Goal: Task Accomplishment & Management: Use online tool/utility

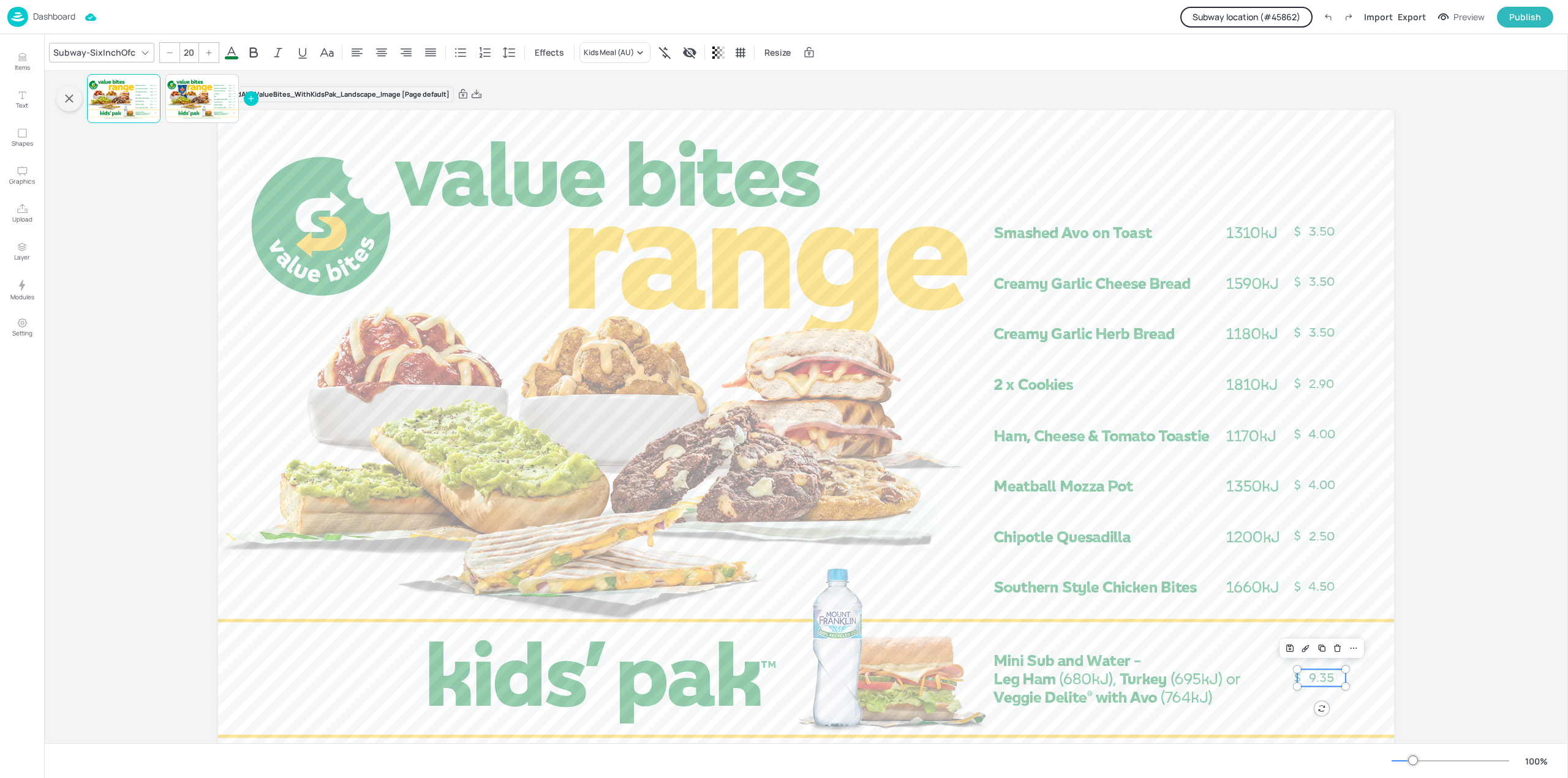
click at [73, 95] on icon "button" at bounding box center [68, 98] width 8 height 8
click at [917, 675] on span "9.35" at bounding box center [1321, 677] width 25 height 15
click at [18, 61] on icon "Items" at bounding box center [22, 56] width 11 height 11
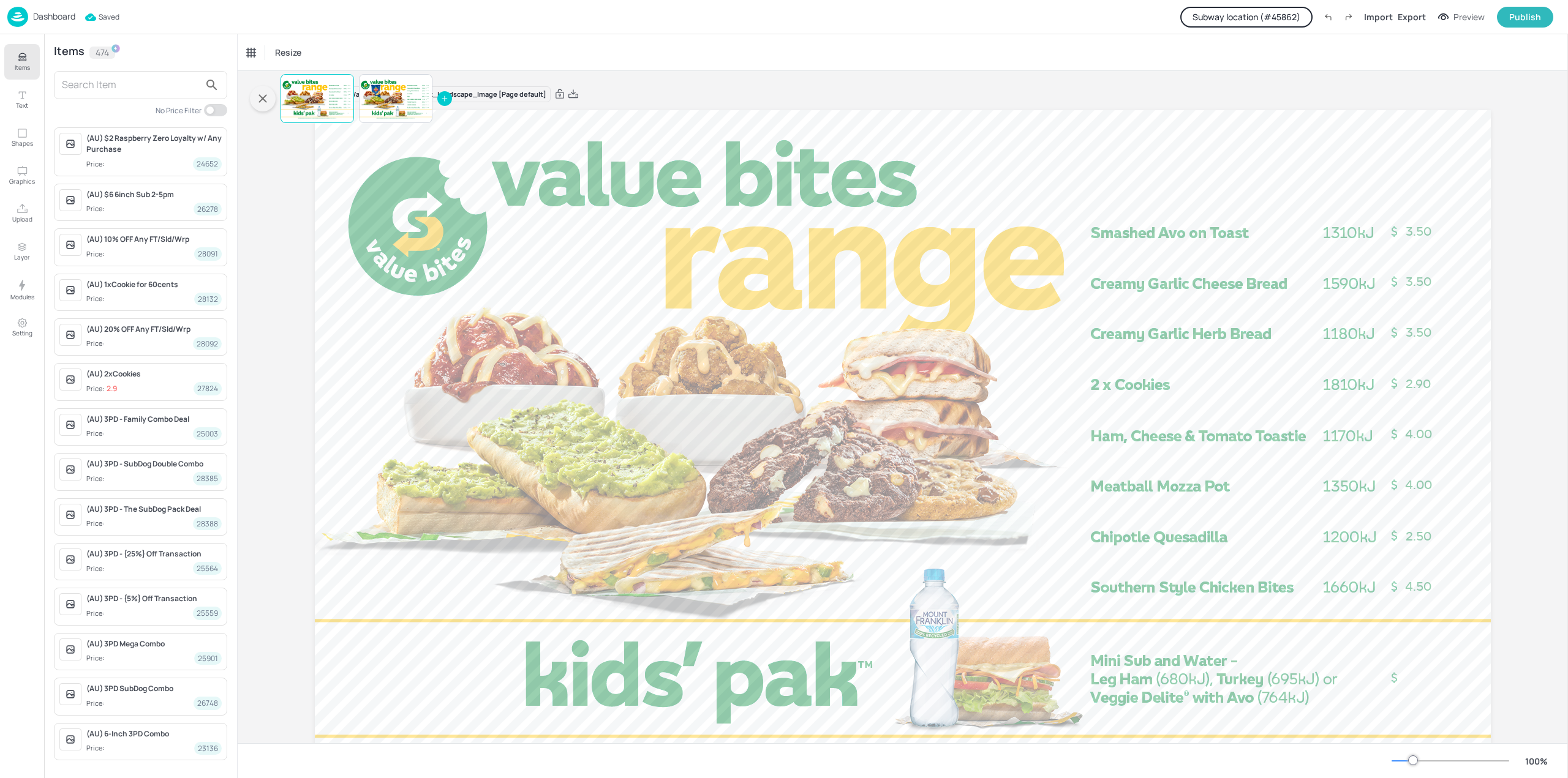
click at [263, 95] on icon "button" at bounding box center [262, 99] width 15 height 15
click at [246, 348] on div "Board AU_ValueBites_WithKidsPak_Landscape_Image [Page default] 3.50 3.50 3.50 4…" at bounding box center [903, 436] width 1330 height 730
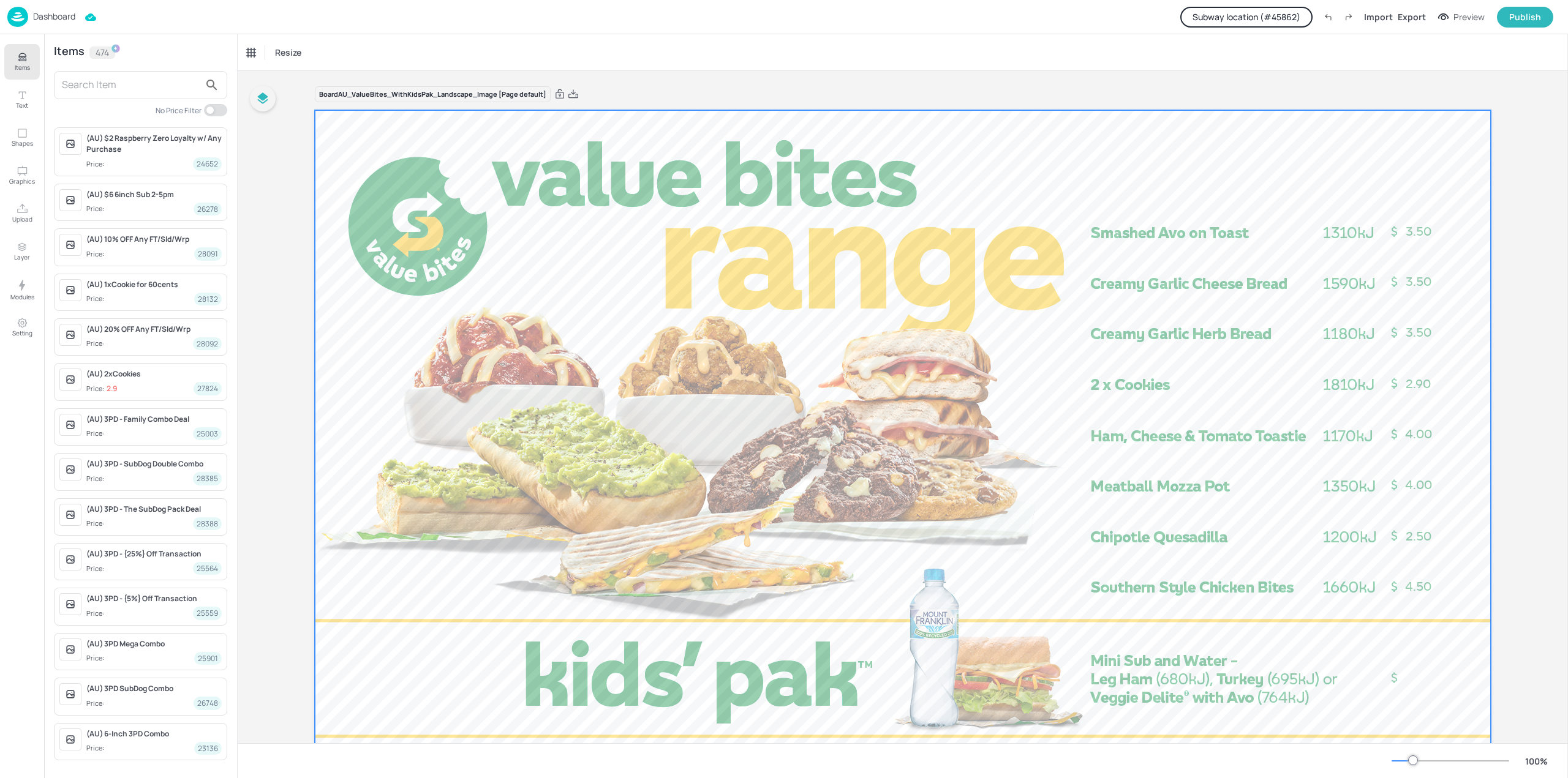
click at [1396, 678] on div at bounding box center [903, 440] width 1176 height 661
click at [1391, 673] on div at bounding box center [903, 440] width 1176 height 661
click at [253, 410] on div "Board AU_ValueBites_WithKidsPak_Landscape_Image [Page default] 3.50 3.50 3.50 4…" at bounding box center [903, 436] width 1330 height 730
click at [274, 161] on div "Board AU_ValueBites_WithKidsPak_Landscape_Image [Page default] 3.50 3.50 3.50 4…" at bounding box center [903, 436] width 1330 height 730
click at [49, 16] on p "Dashboard" at bounding box center [54, 16] width 42 height 9
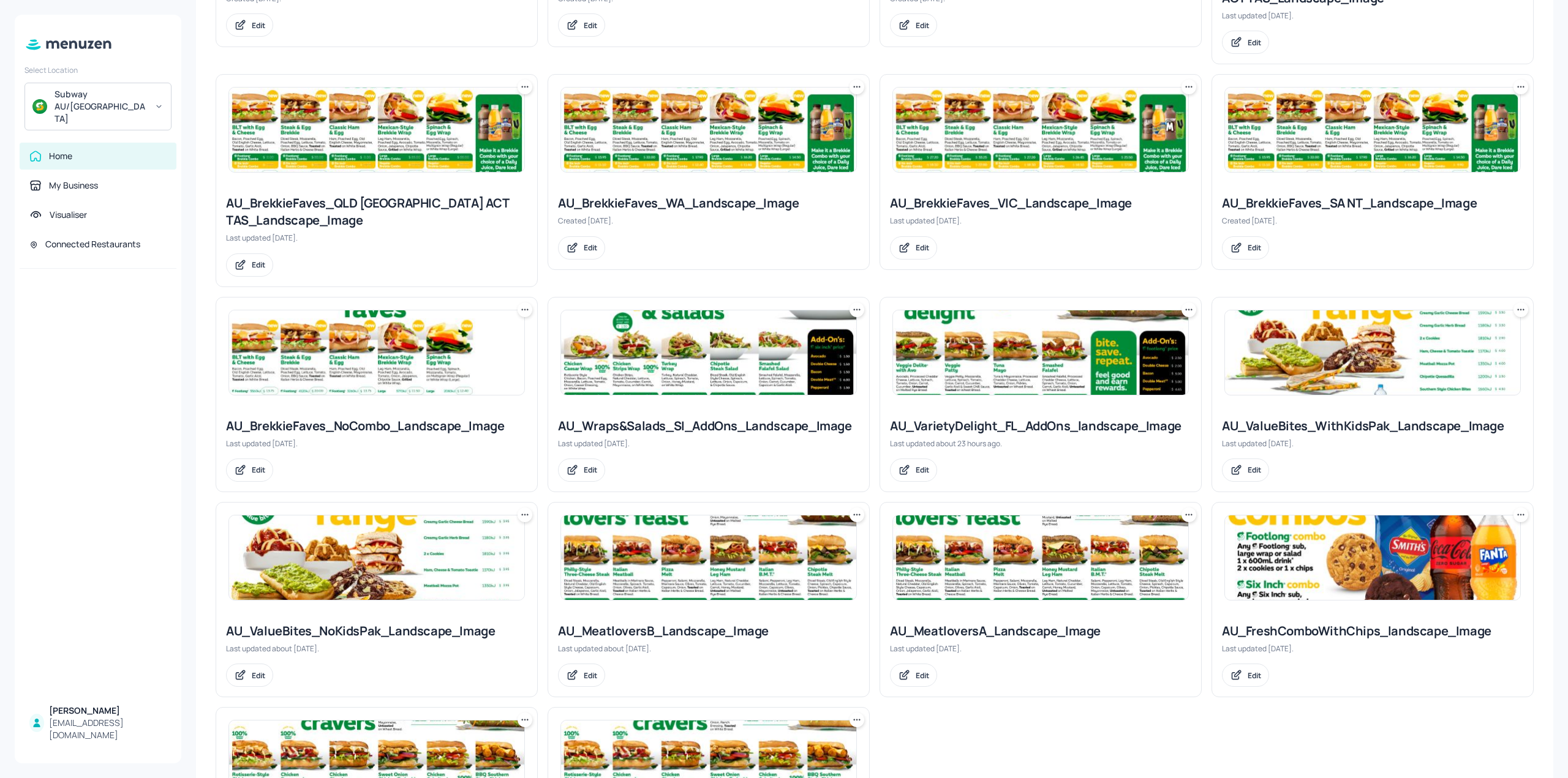
scroll to position [551, 0]
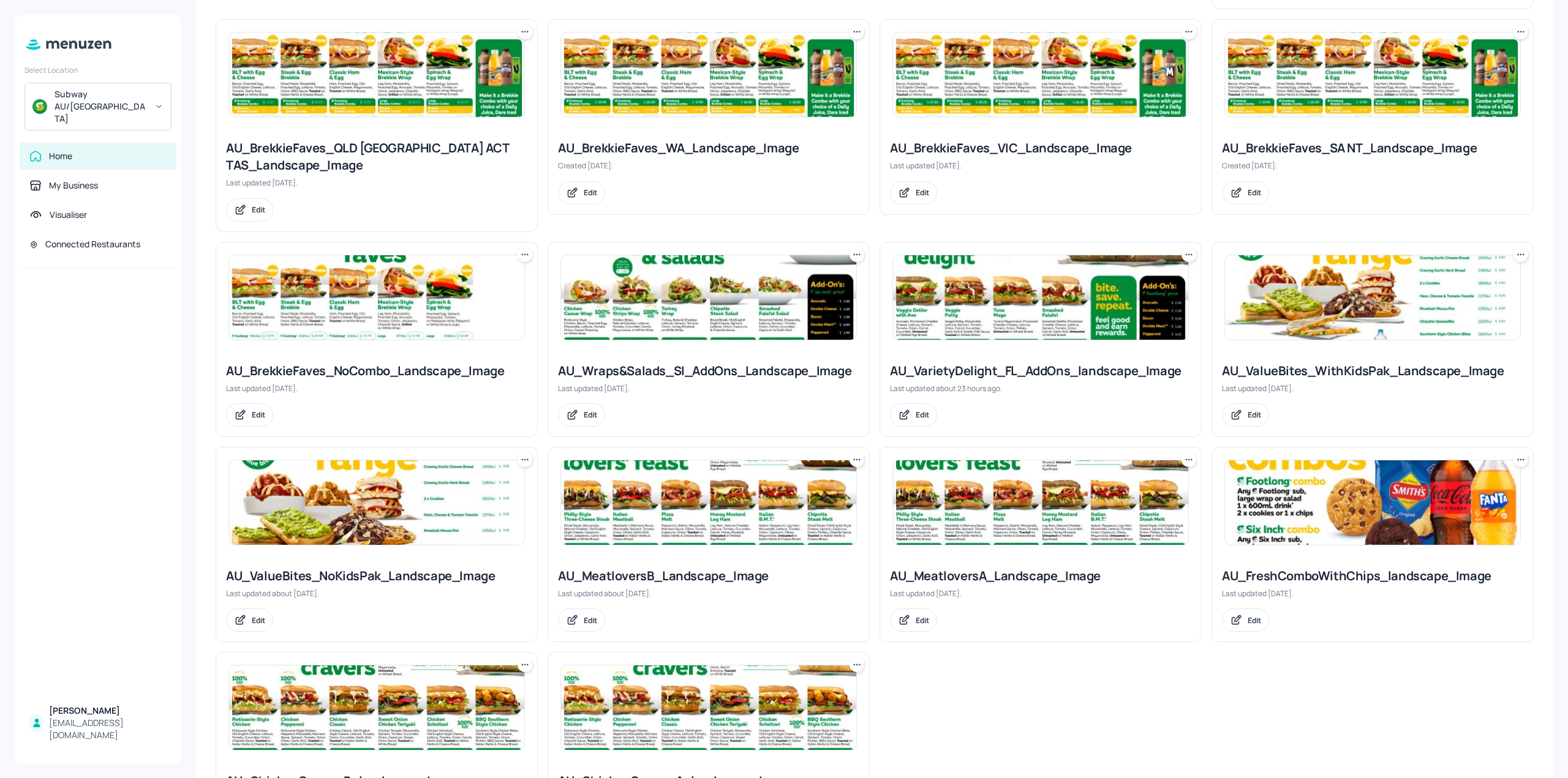
click at [1421, 298] on img at bounding box center [1372, 297] width 295 height 85
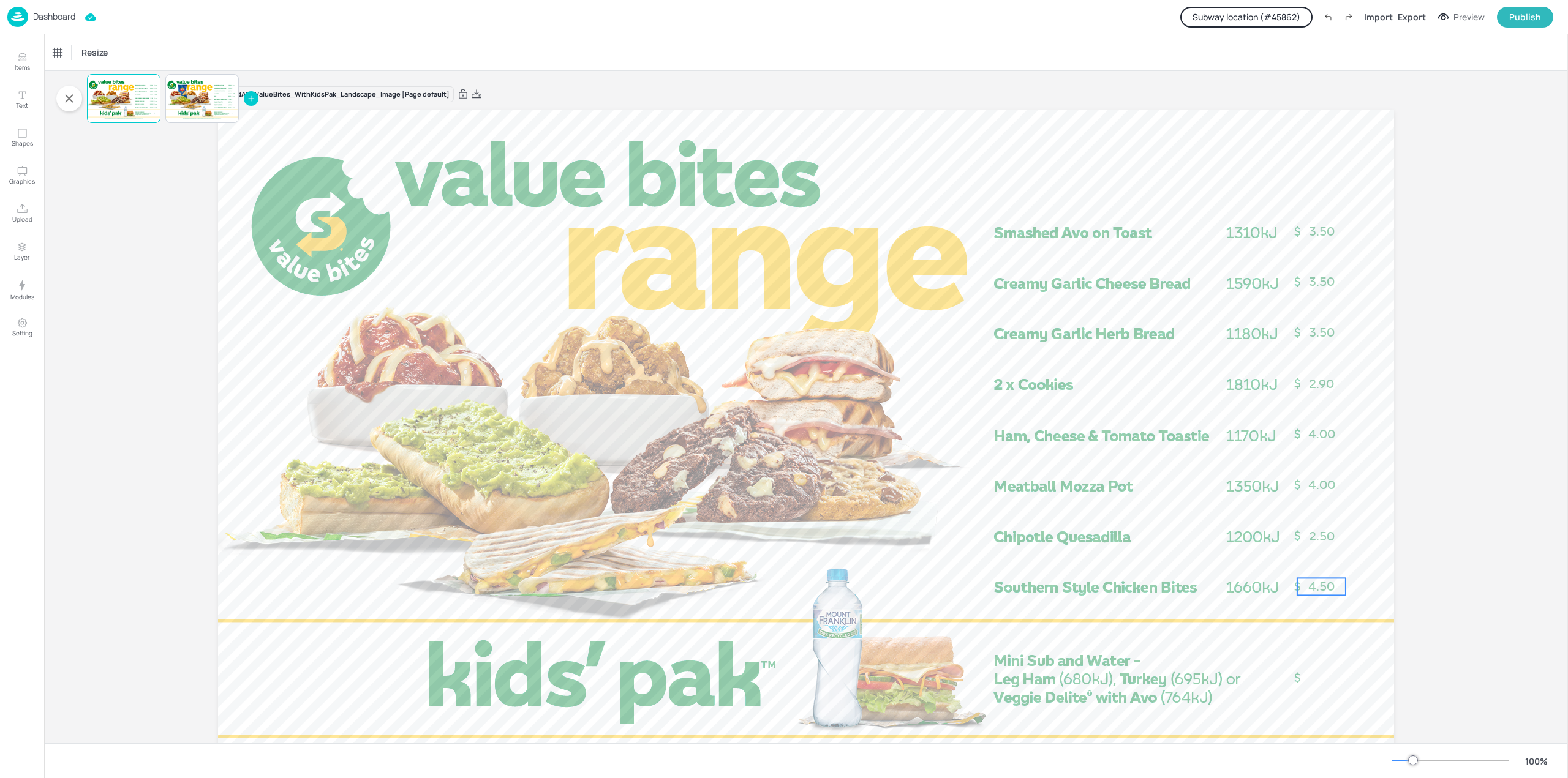
click at [1322, 579] on span "4.50" at bounding box center [1321, 586] width 26 height 15
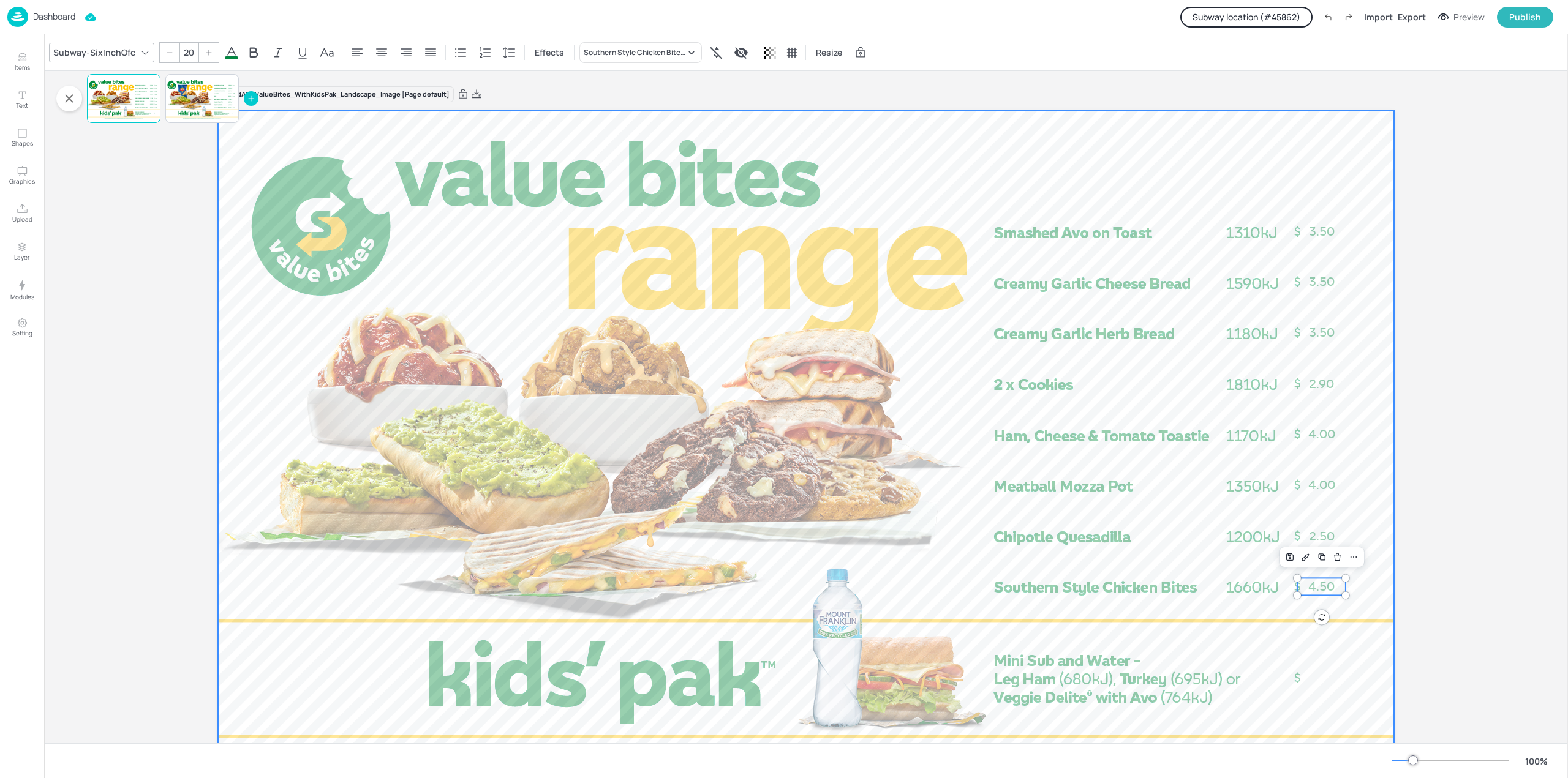
click at [1313, 674] on div at bounding box center [806, 440] width 1176 height 661
click at [1295, 679] on div at bounding box center [806, 440] width 1176 height 661
